Goal: Task Accomplishment & Management: Use online tool/utility

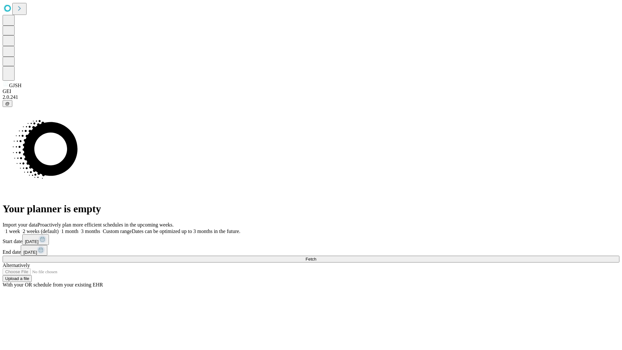
click at [316, 257] on span "Fetch" at bounding box center [311, 259] width 11 height 5
